Goal: Transaction & Acquisition: Purchase product/service

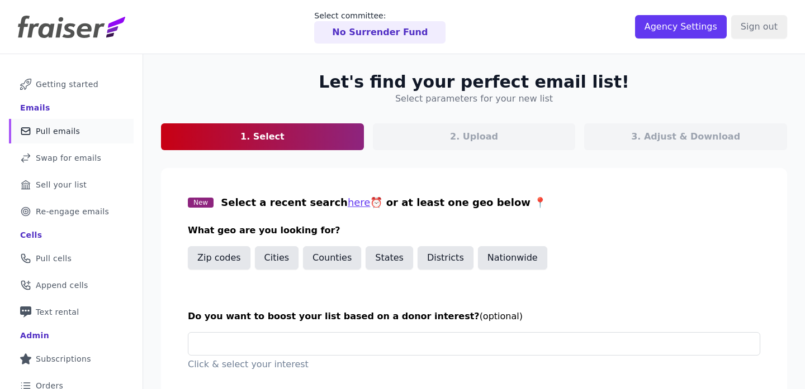
click at [381, 34] on p "No Surrender Fund" at bounding box center [380, 32] width 96 height 13
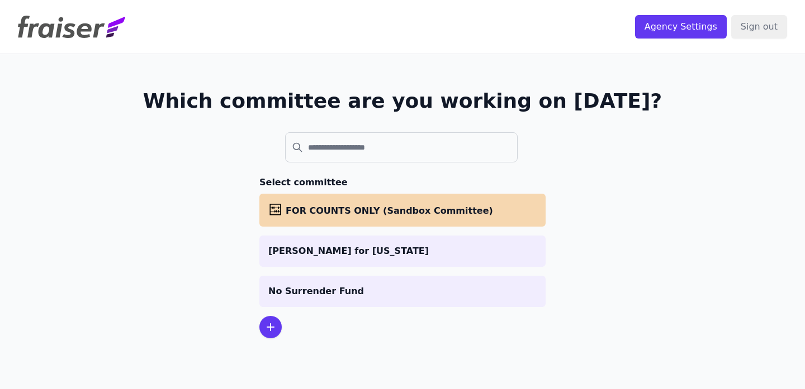
click at [362, 251] on p "[PERSON_NAME] for [US_STATE]" at bounding box center [402, 251] width 268 height 13
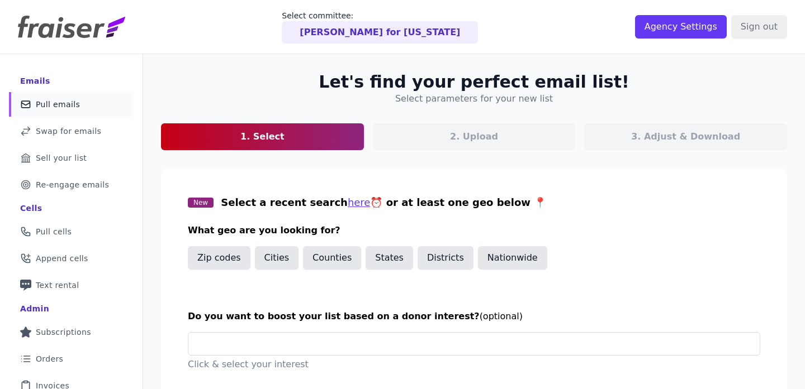
click at [422, 40] on div "[PERSON_NAME] for [US_STATE]" at bounding box center [380, 32] width 196 height 22
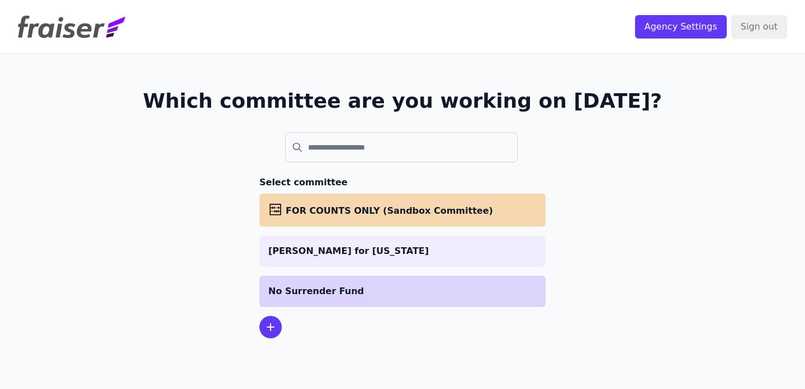
click at [385, 292] on p "No Surrender Fund" at bounding box center [402, 291] width 268 height 13
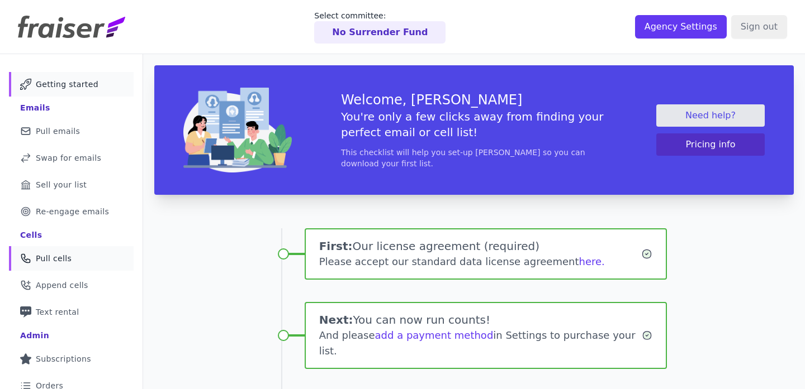
scroll to position [215, 0]
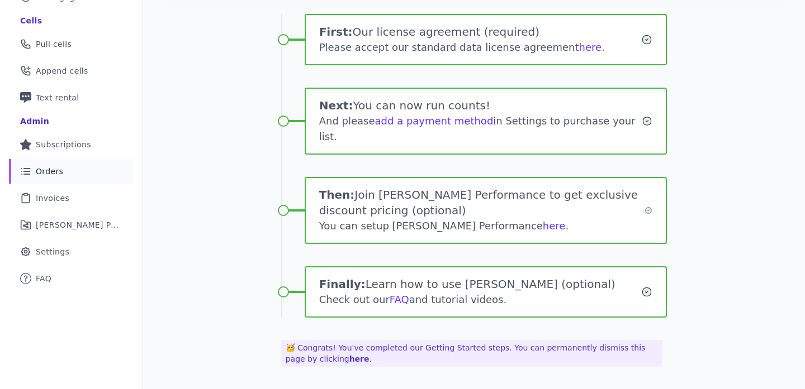
click at [71, 173] on link "List Icon Outline of bulleted list Orders" at bounding box center [71, 171] width 125 height 25
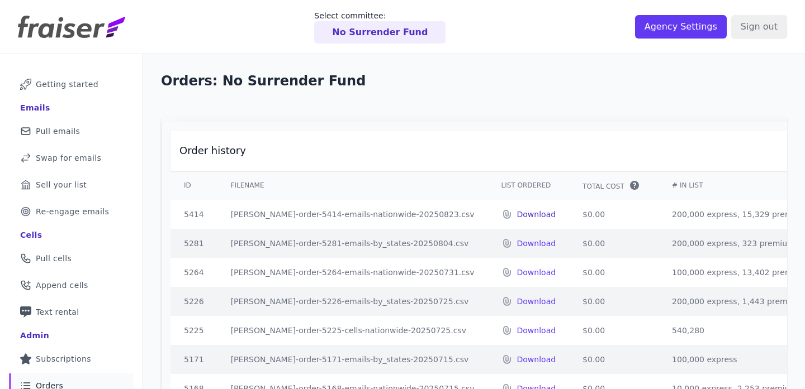
click at [517, 213] on p "Download" at bounding box center [536, 214] width 39 height 11
click at [383, 30] on p "No Surrender Fund" at bounding box center [380, 32] width 96 height 13
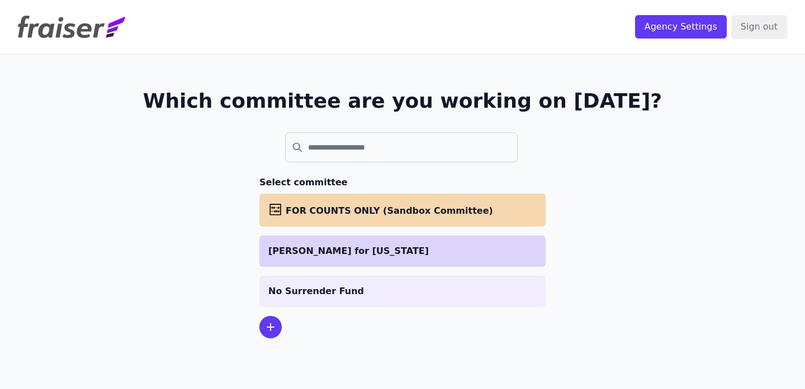
click at [370, 250] on p "Terry Virts for Texas" at bounding box center [402, 251] width 268 height 13
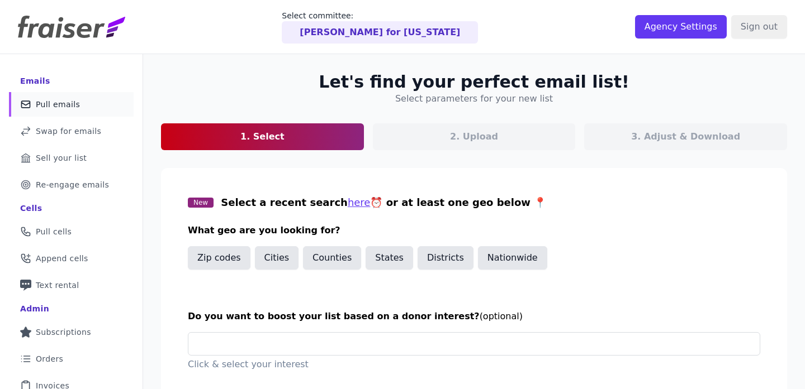
scroll to position [2, 0]
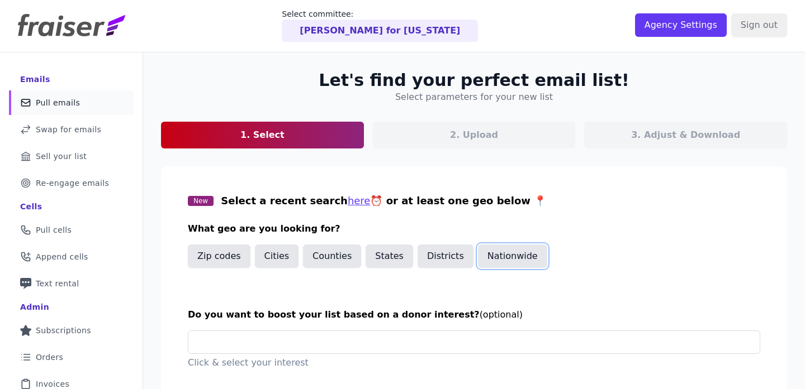
click at [526, 261] on button "Nationwide" at bounding box center [512, 256] width 69 height 23
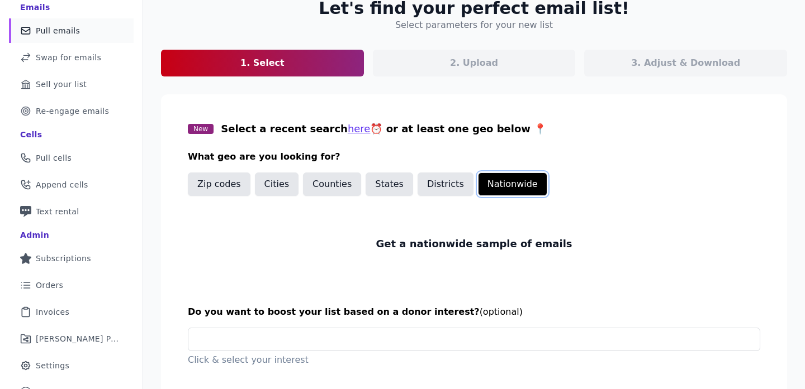
scroll to position [198, 0]
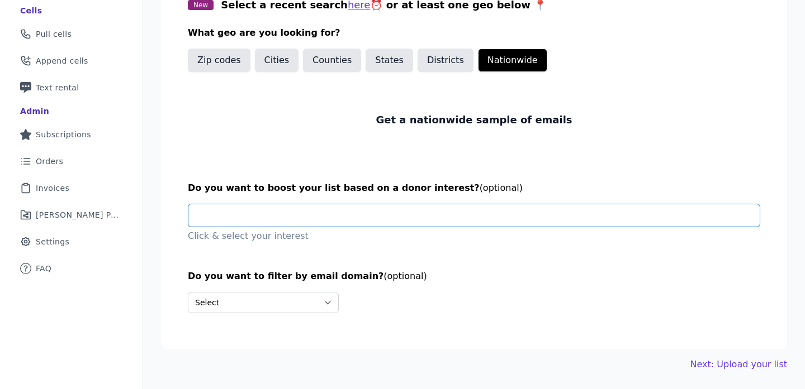
click at [279, 217] on input "text" at bounding box center [478, 216] width 562 height 22
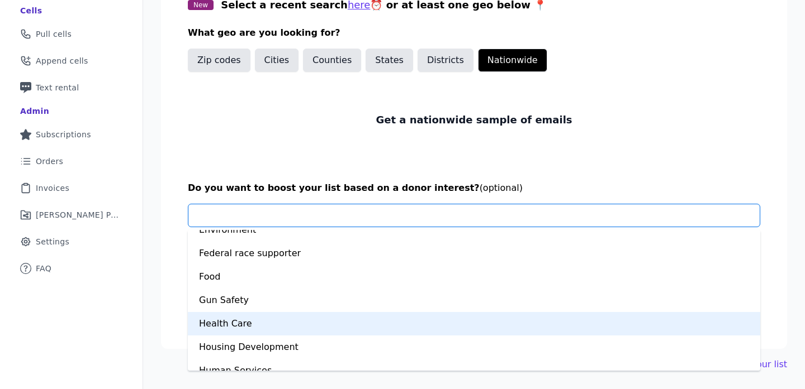
scroll to position [284, 0]
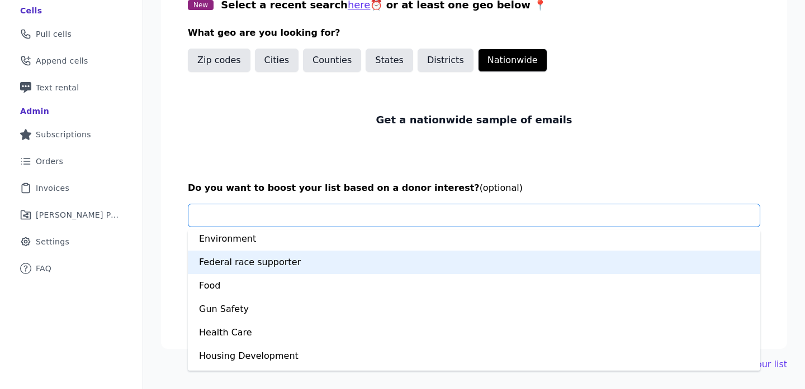
click at [343, 260] on div "Federal race supporter" at bounding box center [474, 262] width 572 height 23
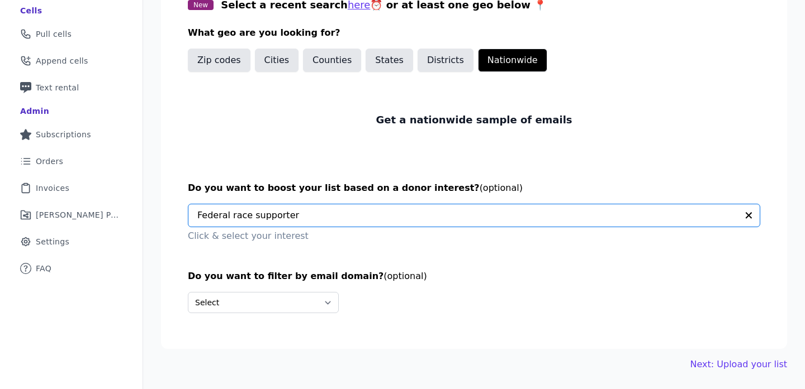
click at [335, 218] on input "text" at bounding box center [467, 216] width 540 height 22
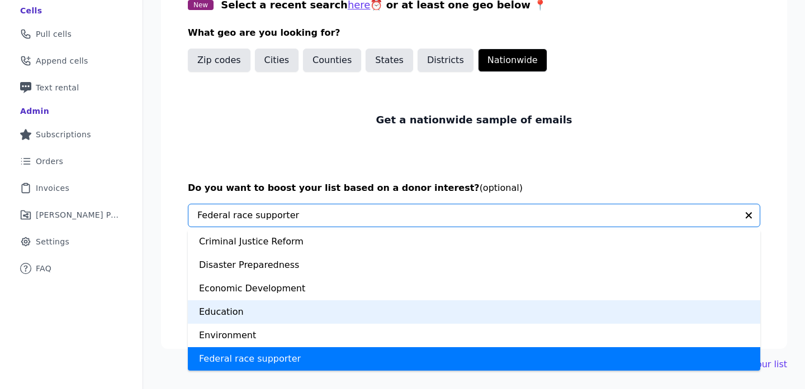
scroll to position [775, 0]
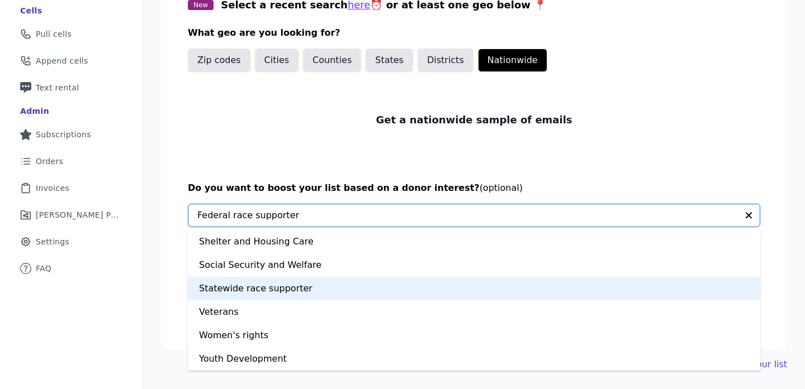
click at [301, 281] on div "Statewide race supporter" at bounding box center [474, 288] width 572 height 23
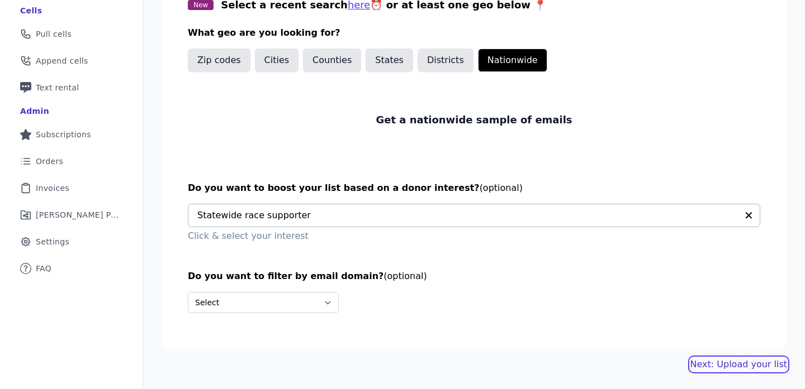
click at [759, 365] on link "Next: Upload your list" at bounding box center [738, 364] width 97 height 13
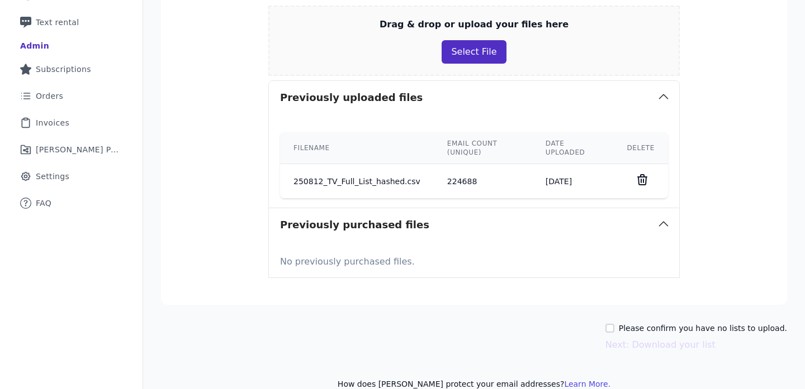
scroll to position [266, 0]
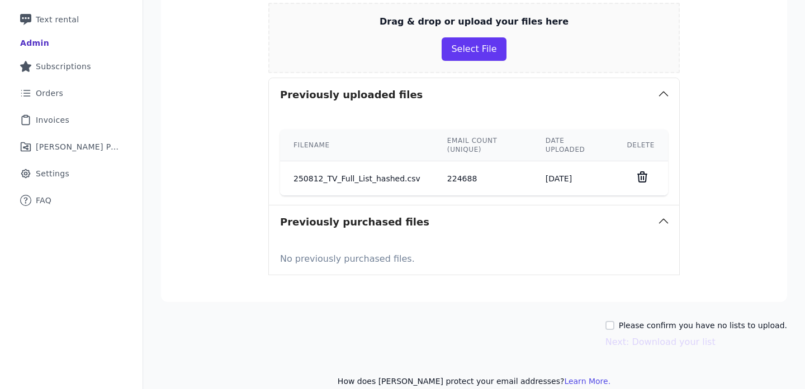
click at [712, 320] on label "Please confirm you have no lists to upload." at bounding box center [703, 325] width 168 height 11
click at [614, 321] on input "Please confirm you have no lists to upload." at bounding box center [609, 325] width 9 height 9
checkbox input "true"
click at [690, 336] on button "Next: Download your list" at bounding box center [660, 342] width 110 height 13
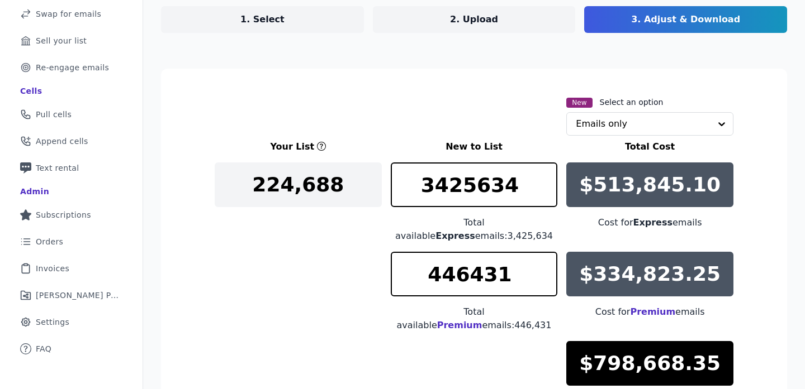
scroll to position [156, 0]
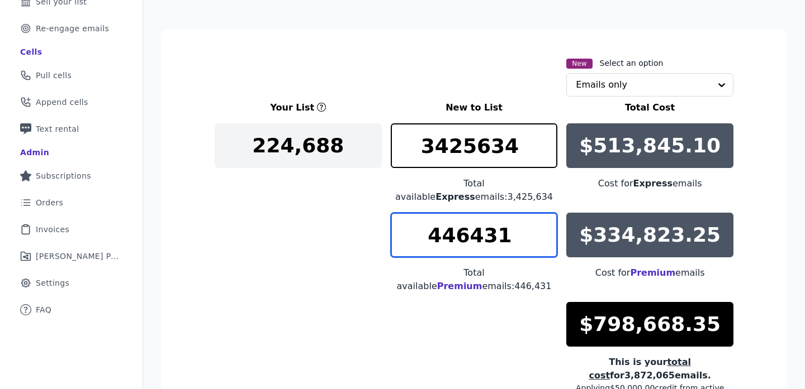
click at [455, 242] on input "446431" at bounding box center [474, 235] width 167 height 45
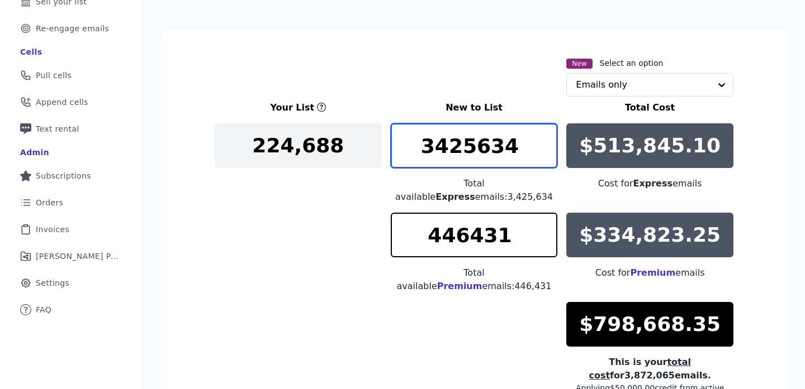
click at [450, 159] on input "3425634" at bounding box center [474, 145] width 167 height 45
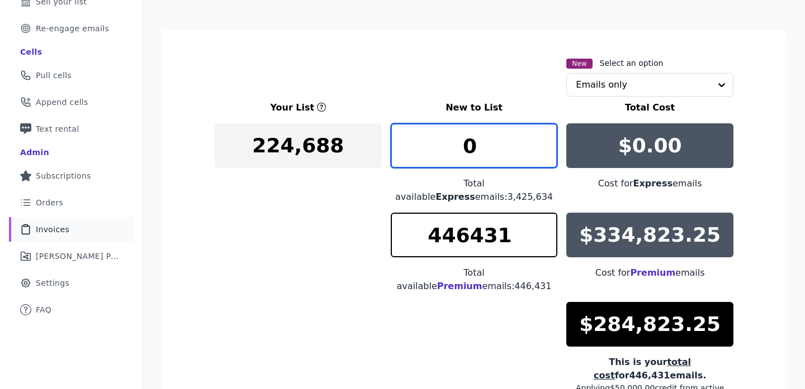
scroll to position [77, 0]
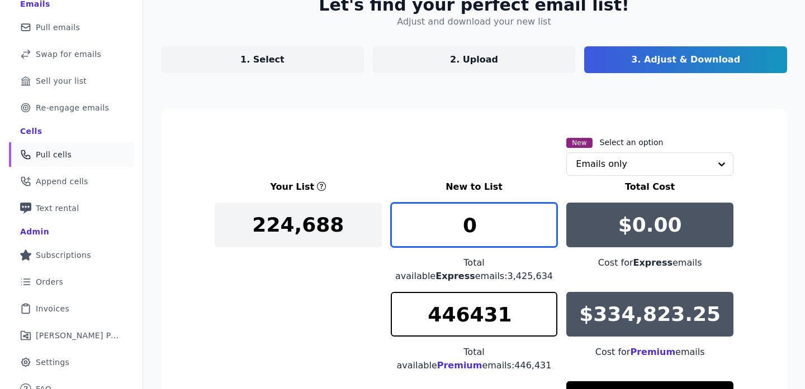
type input "0"
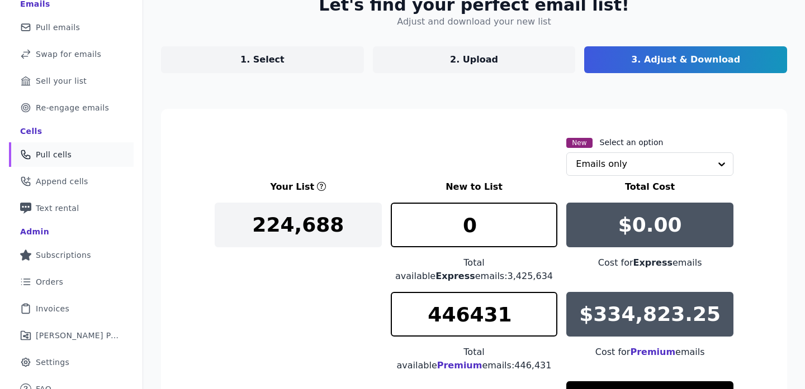
click at [69, 163] on link "Phone Icon Outline of a phone Pull cells" at bounding box center [71, 154] width 125 height 25
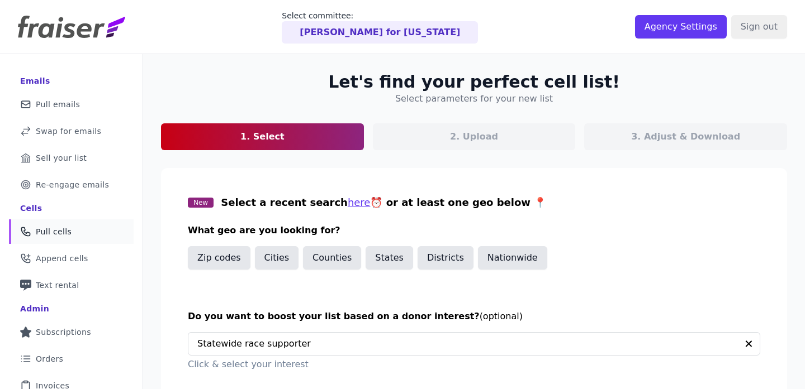
scroll to position [89, 0]
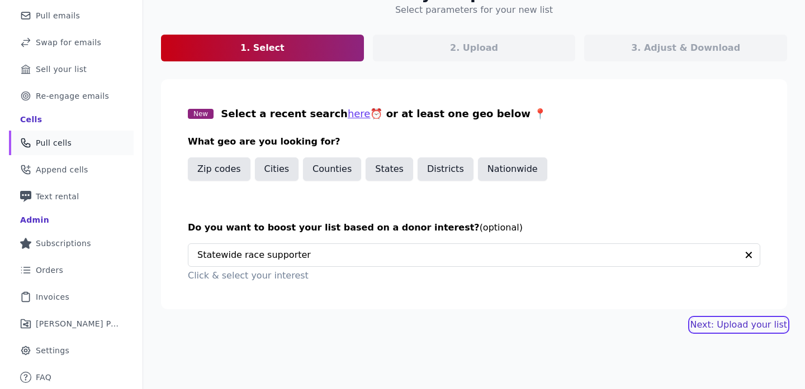
click at [721, 324] on button "Next: Upload your list" at bounding box center [738, 325] width 97 height 13
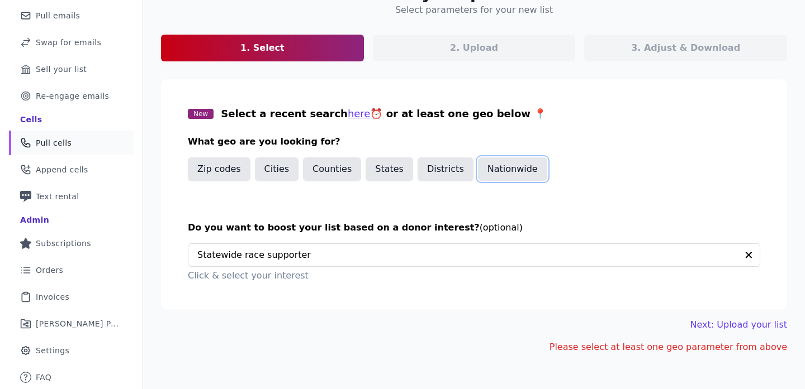
click at [511, 172] on button "Nationwide" at bounding box center [512, 169] width 69 height 23
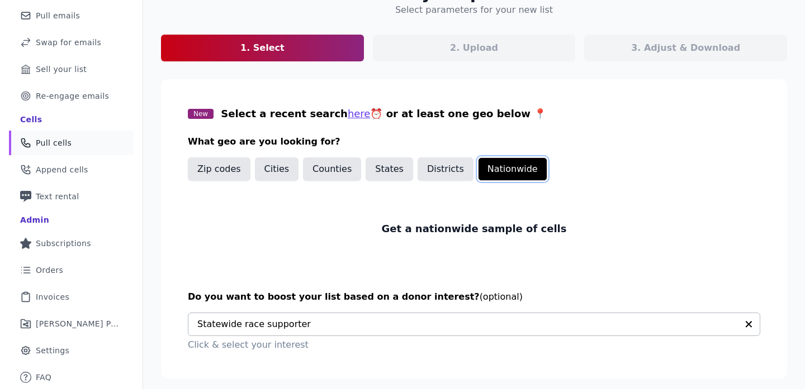
scroll to position [118, 0]
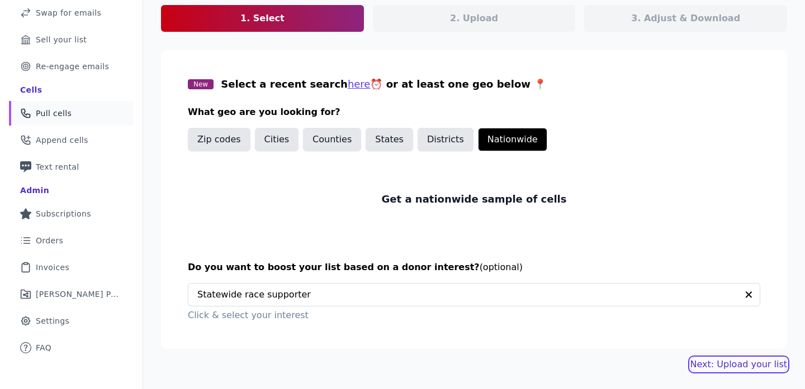
click at [725, 370] on link "Next: Upload your list" at bounding box center [738, 364] width 97 height 13
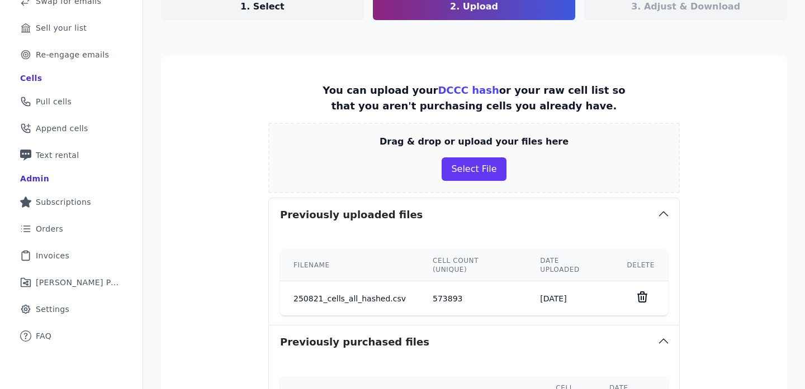
scroll to position [330, 0]
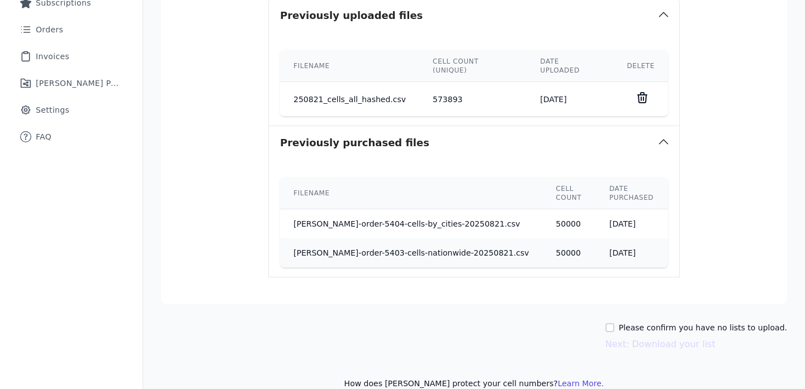
click at [686, 322] on label "Please confirm you have no lists to upload." at bounding box center [703, 327] width 168 height 11
click at [614, 324] on input "Please confirm you have no lists to upload." at bounding box center [609, 328] width 9 height 9
checkbox input "true"
click at [677, 338] on button "Next: Download your list" at bounding box center [660, 344] width 110 height 13
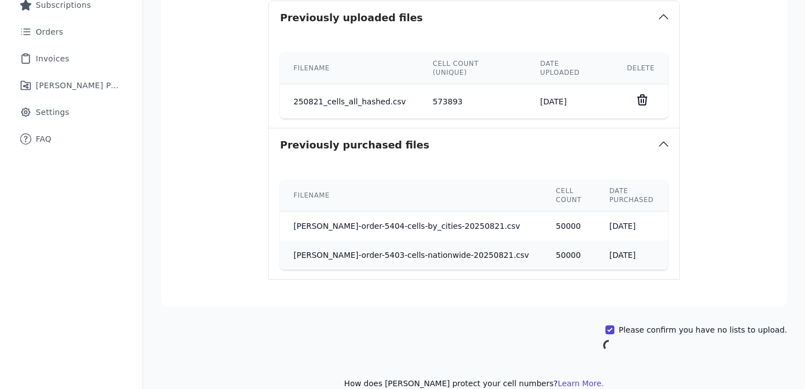
scroll to position [89, 0]
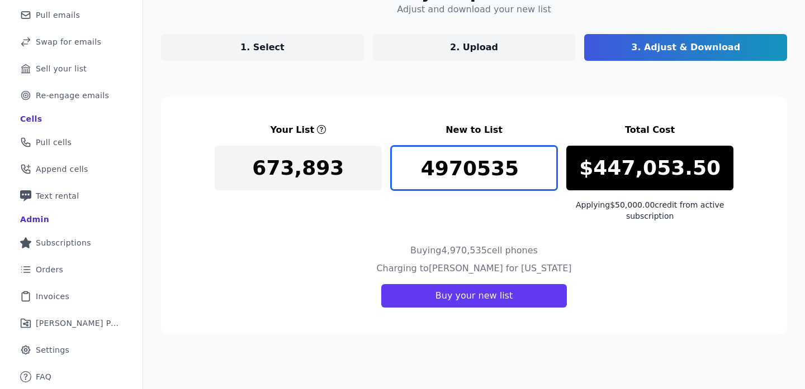
click at [435, 164] on input "4970535" at bounding box center [474, 168] width 167 height 45
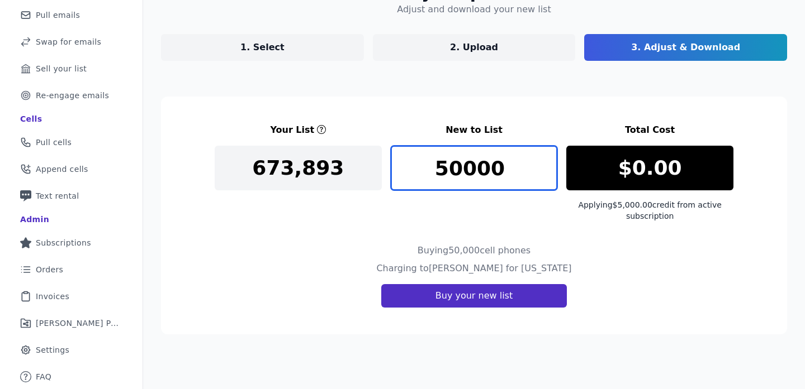
type input "50000"
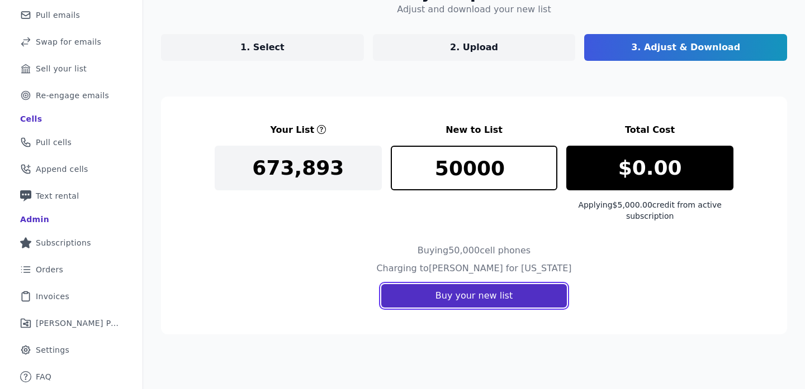
click at [450, 298] on button "Buy your new list" at bounding box center [474, 295] width 186 height 23
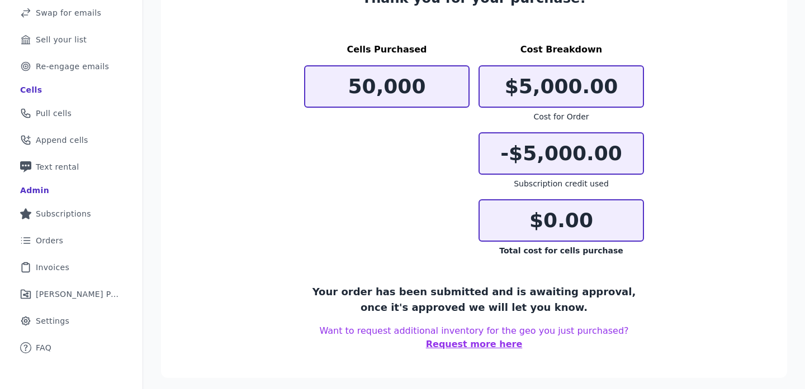
scroll to position [125, 0]
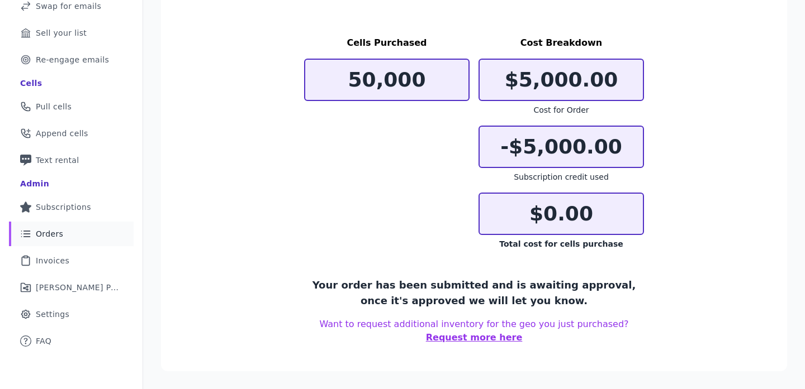
click at [79, 230] on link "List Icon Outline of bulleted list Orders" at bounding box center [71, 234] width 125 height 25
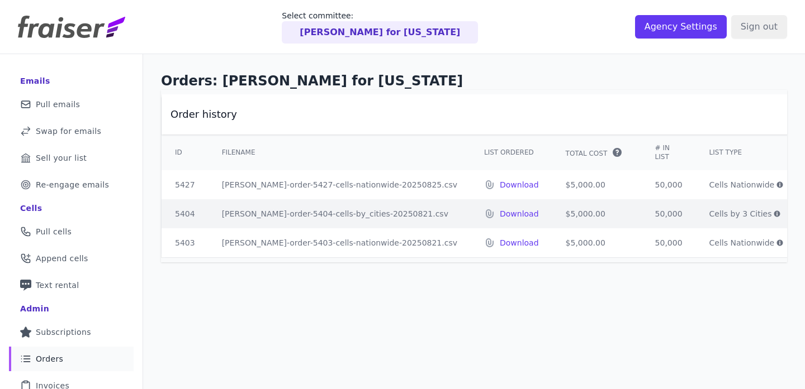
click at [471, 191] on td "Download" at bounding box center [512, 184] width 82 height 29
click at [500, 187] on p "Download" at bounding box center [519, 184] width 39 height 11
